Goal: Navigation & Orientation: Find specific page/section

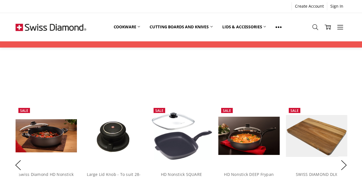
scroll to position [369, 0]
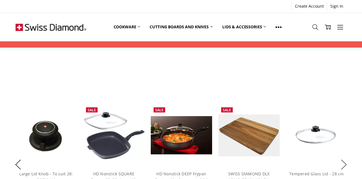
click at [344, 158] on button "Next" at bounding box center [344, 164] width 11 height 17
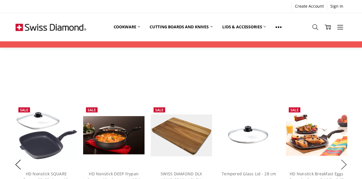
click at [342, 162] on button "Next" at bounding box center [344, 164] width 11 height 17
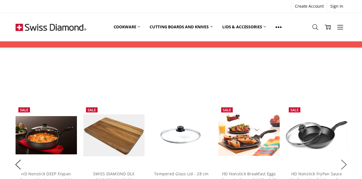
click at [341, 161] on button "Next" at bounding box center [344, 164] width 11 height 17
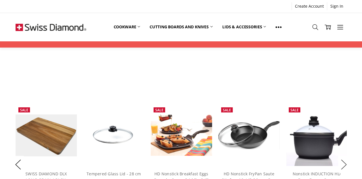
click at [345, 163] on button "Next" at bounding box center [344, 164] width 11 height 17
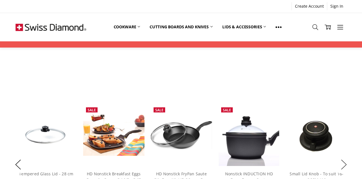
click at [343, 158] on button "Next" at bounding box center [344, 164] width 11 height 17
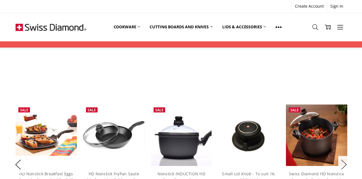
click at [344, 159] on button "Next" at bounding box center [344, 164] width 11 height 17
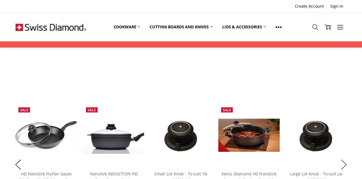
click at [344, 161] on button "Next" at bounding box center [344, 164] width 11 height 17
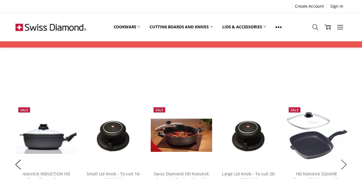
click at [343, 160] on button "Next" at bounding box center [344, 164] width 11 height 17
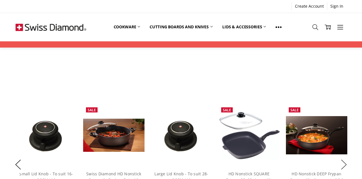
click at [345, 158] on button "Next" at bounding box center [344, 164] width 11 height 17
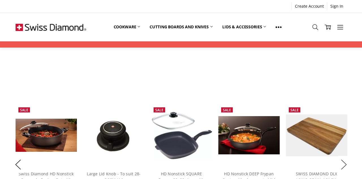
click at [343, 159] on button "Next" at bounding box center [344, 164] width 11 height 17
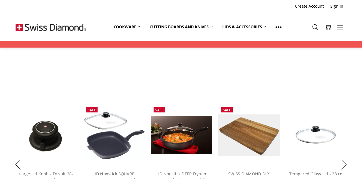
click at [342, 161] on button "Next" at bounding box center [344, 164] width 11 height 17
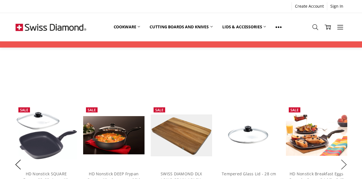
click at [345, 157] on button "Next" at bounding box center [344, 164] width 11 height 17
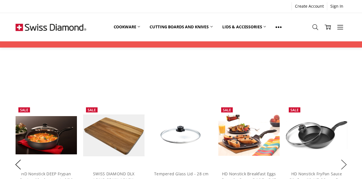
click at [346, 156] on button "Next" at bounding box center [344, 164] width 11 height 17
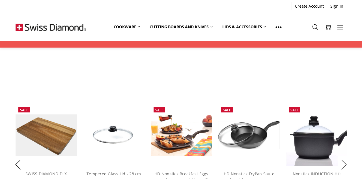
click at [346, 161] on button "Next" at bounding box center [344, 164] width 11 height 17
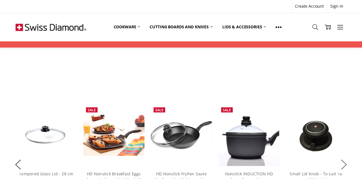
click at [347, 160] on button "Next" at bounding box center [344, 164] width 11 height 17
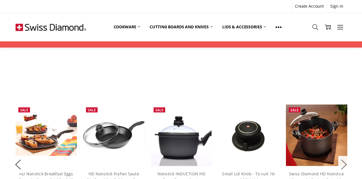
click at [345, 161] on button "Next" at bounding box center [344, 164] width 11 height 17
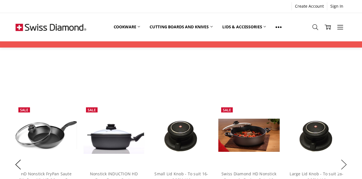
click at [346, 156] on button "Next" at bounding box center [344, 164] width 11 height 17
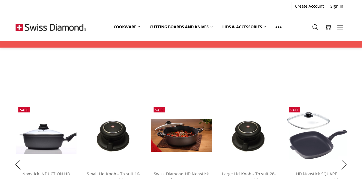
click at [345, 156] on button "Next" at bounding box center [344, 164] width 11 height 17
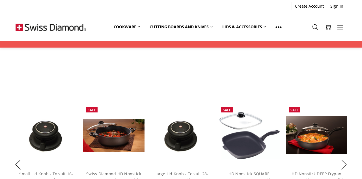
click at [347, 156] on button "Next" at bounding box center [344, 164] width 11 height 17
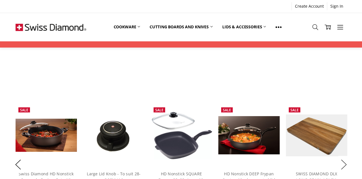
click at [345, 156] on button "Next" at bounding box center [344, 164] width 11 height 17
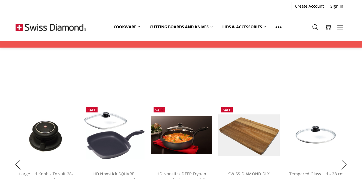
click at [344, 162] on button "Next" at bounding box center [344, 164] width 11 height 17
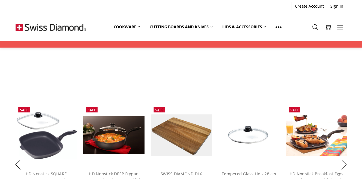
click at [344, 156] on button "Next" at bounding box center [344, 164] width 11 height 17
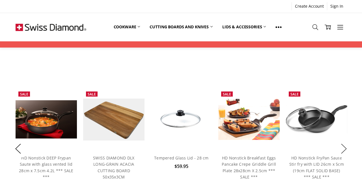
scroll to position [385, 0]
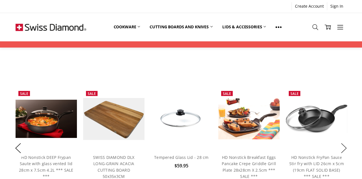
click at [343, 142] on button "Next" at bounding box center [344, 147] width 11 height 17
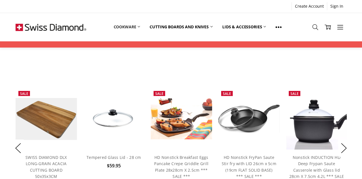
click at [135, 30] on link "Cookware" at bounding box center [127, 27] width 36 height 12
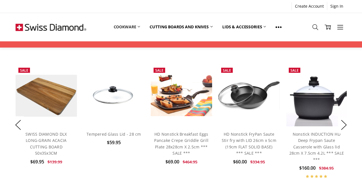
scroll to position [412, 0]
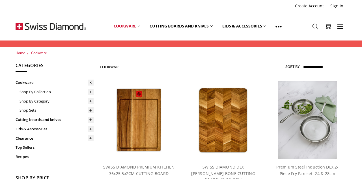
click at [91, 89] on icon at bounding box center [91, 92] width 6 height 6
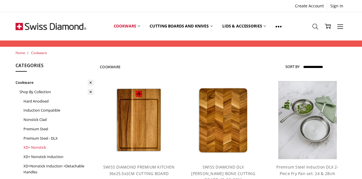
click at [40, 146] on link "XD+ Nonstick" at bounding box center [59, 147] width 70 height 9
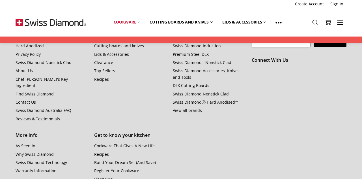
scroll to position [1511, 0]
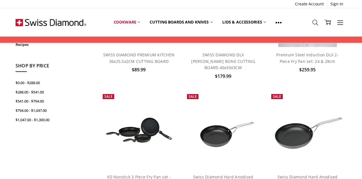
scroll to position [113, 0]
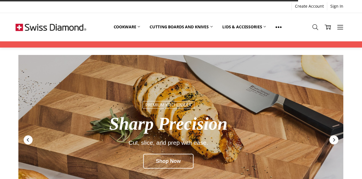
scroll to position [412, 0]
